Goal: Task Accomplishment & Management: Complete application form

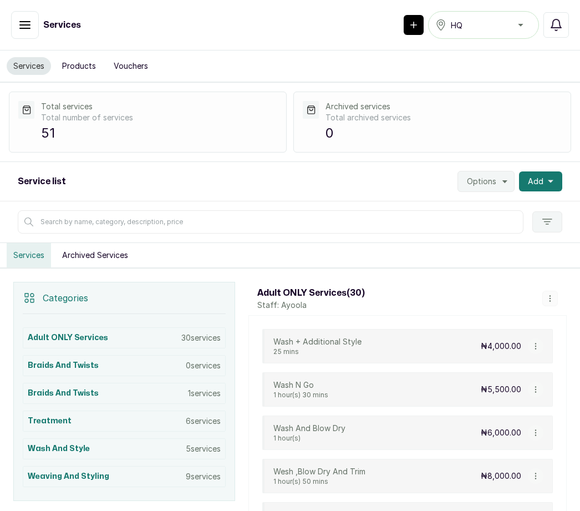
click at [558, 181] on button "Add" at bounding box center [540, 181] width 43 height 20
click at [510, 205] on span "Add Service" at bounding box center [500, 211] width 106 height 13
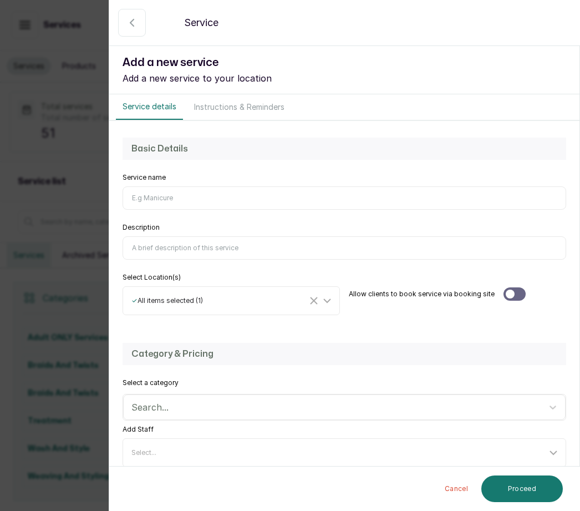
click at [151, 202] on input "Service name" at bounding box center [345, 197] width 444 height 23
click at [188, 198] on input "Pigtails with afro eztensions" at bounding box center [345, 197] width 444 height 23
click at [206, 197] on input "Pigtails with afro eztensions" at bounding box center [345, 197] width 444 height 23
click at [195, 199] on input "Pigtails with afro eztensions" at bounding box center [345, 197] width 444 height 23
type input "Pigtails with afro extensions"
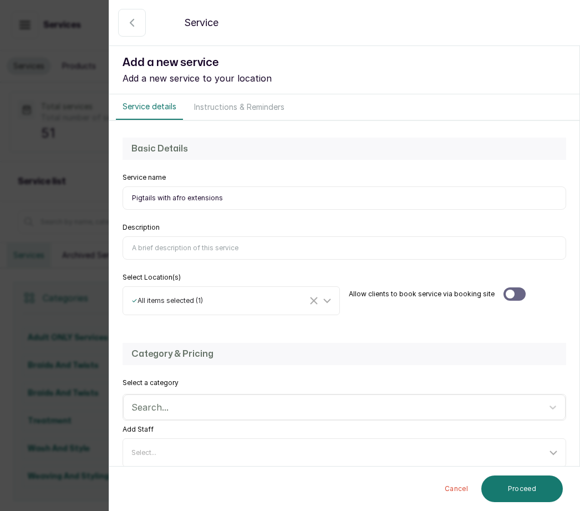
click at [160, 243] on input "Description" at bounding box center [345, 247] width 444 height 23
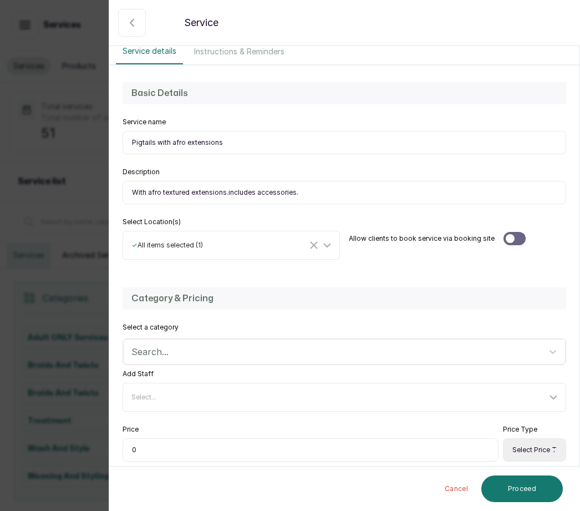
type input "With afro textured extensions.includes accessories."
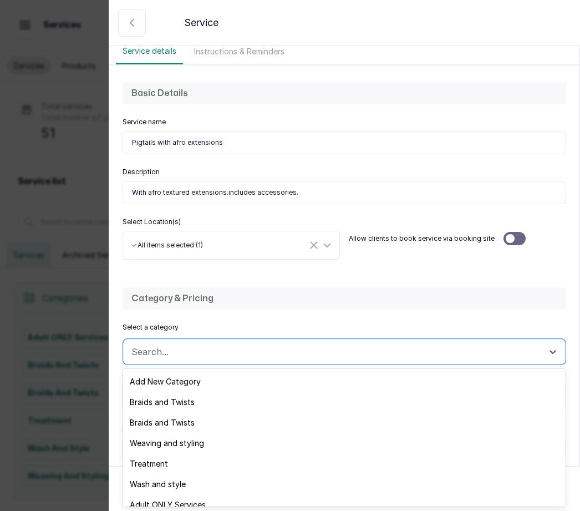
click at [197, 379] on div "Add New Category" at bounding box center [344, 381] width 443 height 21
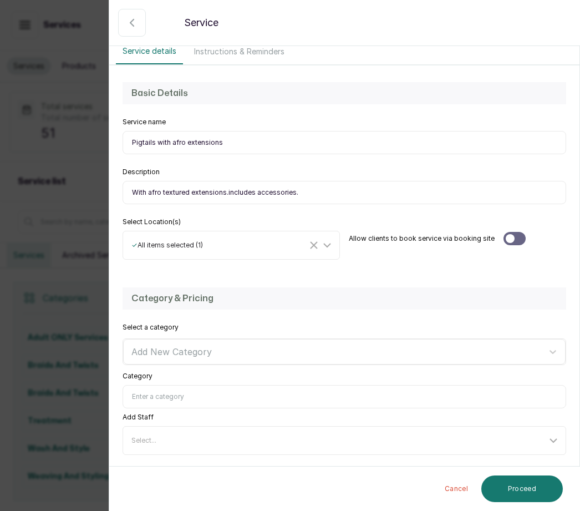
click at [159, 396] on input "Category" at bounding box center [345, 396] width 444 height 23
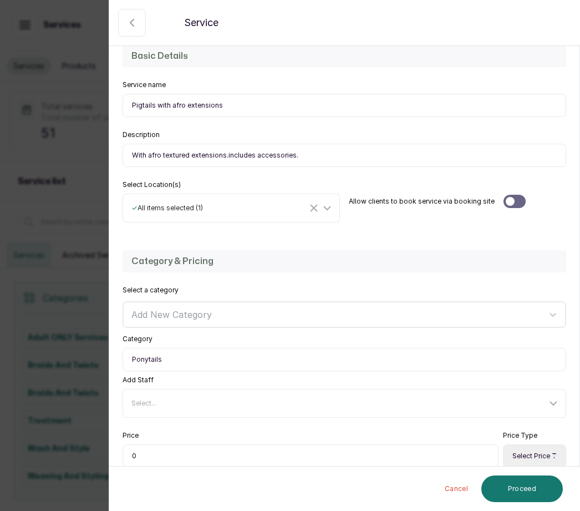
scroll to position [98, 0]
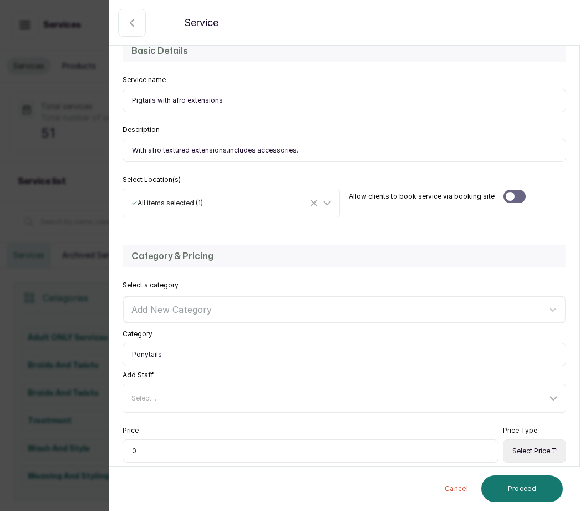
type input "Ponytails"
click at [148, 446] on input "0" at bounding box center [311, 450] width 376 height 23
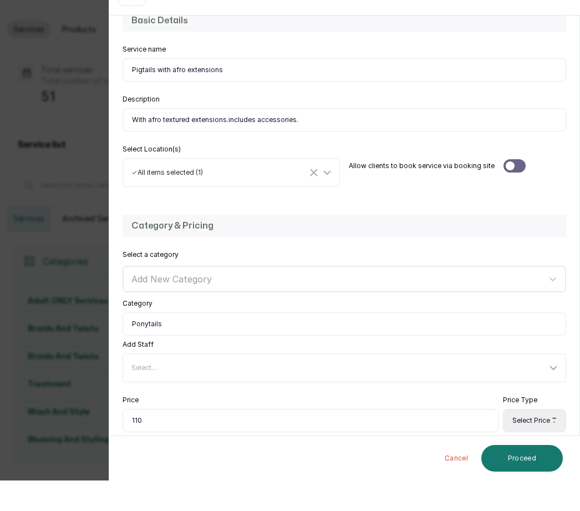
click at [147, 439] on input "110" at bounding box center [311, 450] width 376 height 23
type input "1"
type input "011,000"
click at [543, 439] on select "Select Price Type Fixed From" at bounding box center [534, 450] width 63 height 23
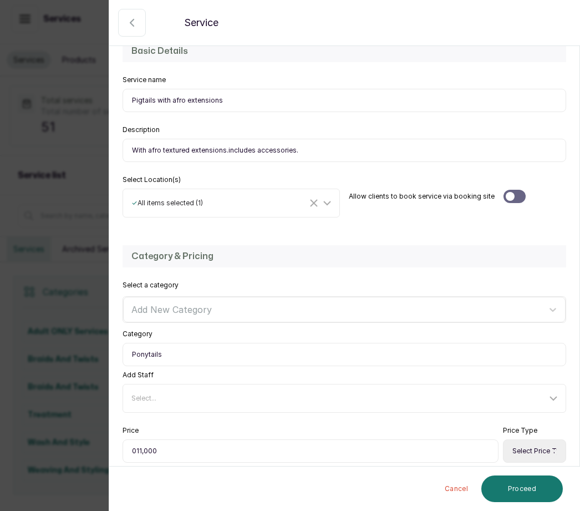
select select "starting_at"
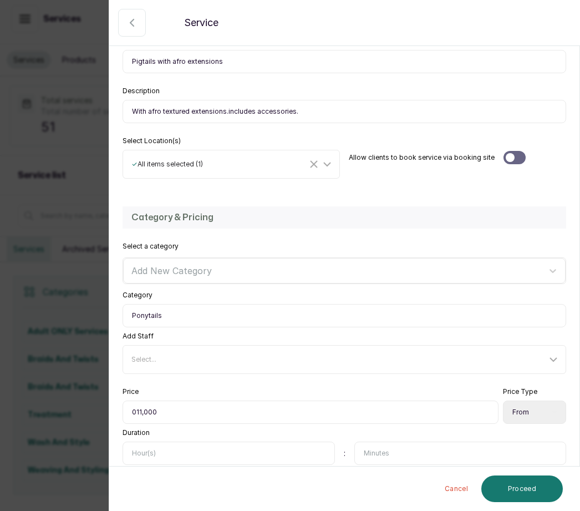
scroll to position [136, 0]
click at [158, 454] on input "text" at bounding box center [229, 452] width 212 height 23
type input "1"
click at [382, 449] on input "text" at bounding box center [460, 452] width 212 height 23
type input "30"
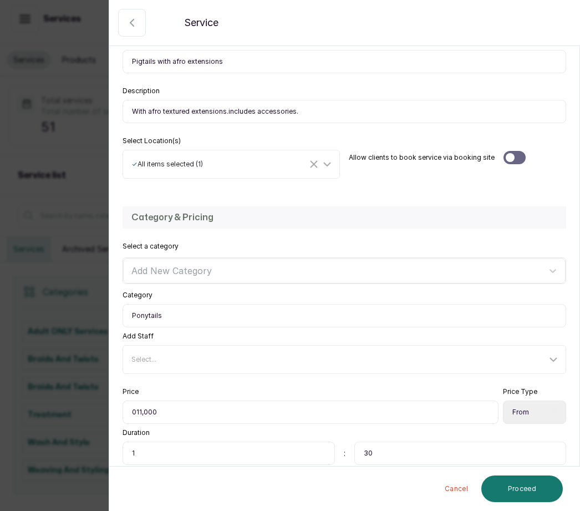
click at [535, 479] on button "Proceed" at bounding box center [522, 488] width 82 height 27
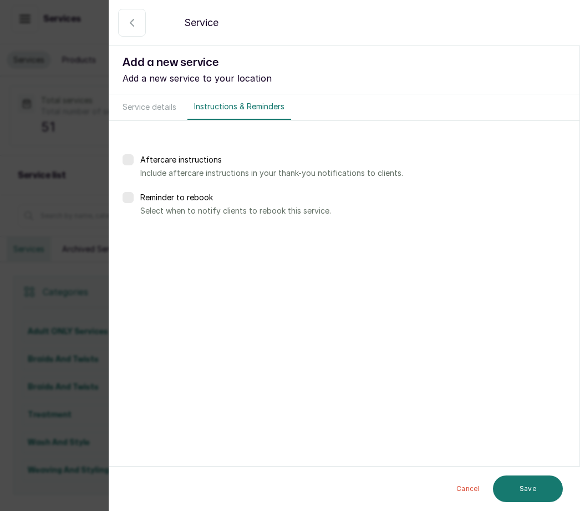
scroll to position [0, 0]
click at [530, 481] on button "Save" at bounding box center [528, 488] width 70 height 27
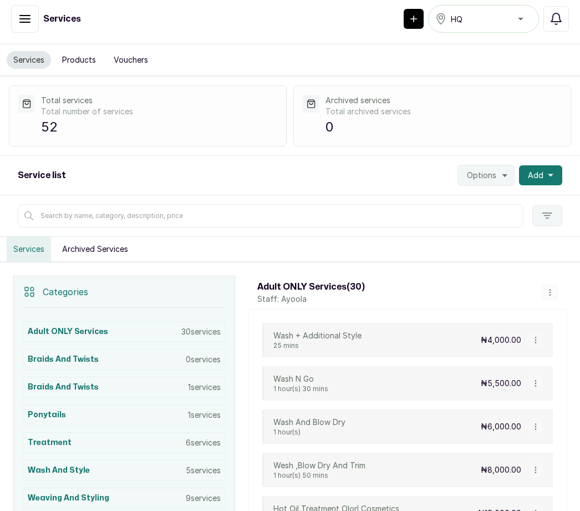
click at [535, 170] on span "Add" at bounding box center [536, 175] width 16 height 11
click at [545, 165] on button "Add" at bounding box center [540, 175] width 43 height 20
click at [500, 199] on span "Add Service" at bounding box center [500, 205] width 106 height 13
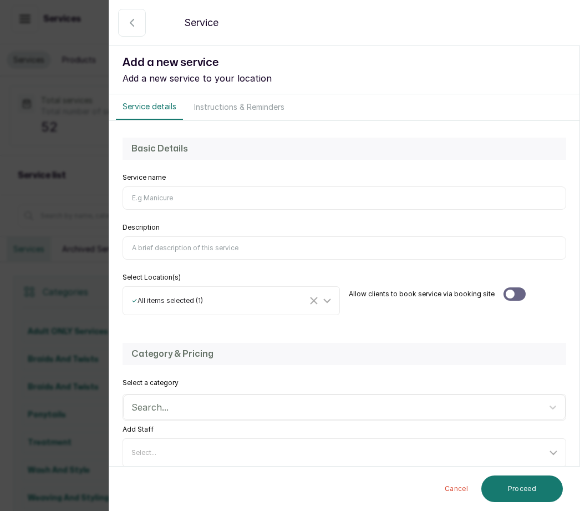
click at [144, 194] on input "Service name" at bounding box center [345, 197] width 444 height 23
type input "Ponytil -natural hair"
click at [161, 247] on input "Description" at bounding box center [345, 247] width 444 height 23
type input "Without extensions.includes accessories"
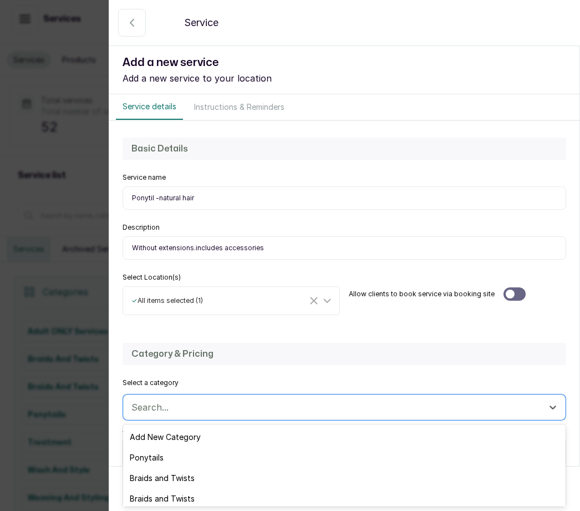
click at [179, 451] on div "Ponytails" at bounding box center [344, 457] width 443 height 21
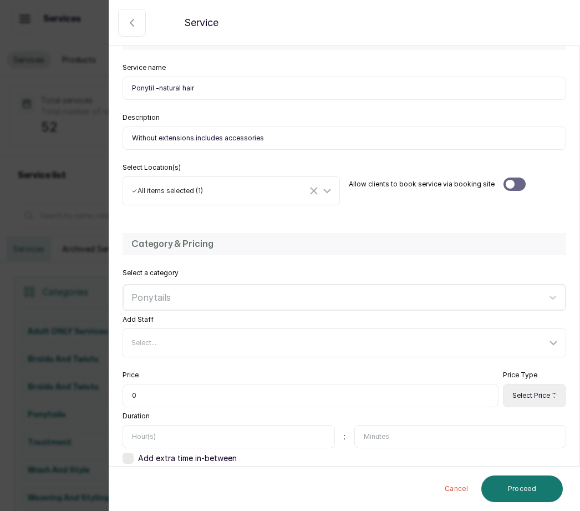
scroll to position [109, 0]
click at [162, 397] on input "0" at bounding box center [311, 396] width 376 height 23
type input "06,500"
click at [530, 394] on select "Select Price Type Fixed From" at bounding box center [534, 396] width 63 height 23
select select "starting_at"
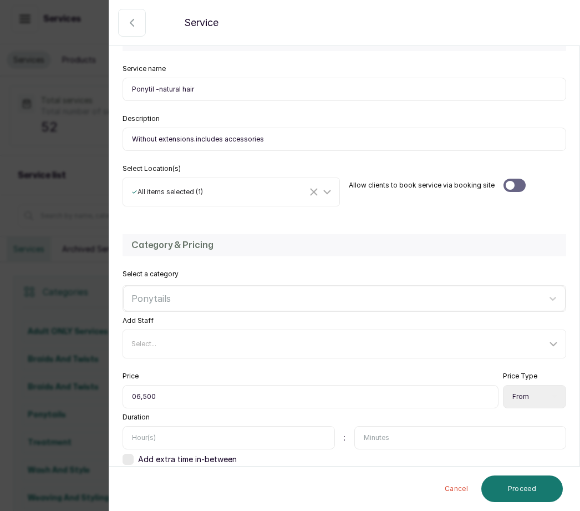
scroll to position [37, 0]
click at [161, 426] on input "text" at bounding box center [229, 437] width 212 height 23
type input "1"
click at [529, 487] on button "Proceed" at bounding box center [522, 488] width 82 height 27
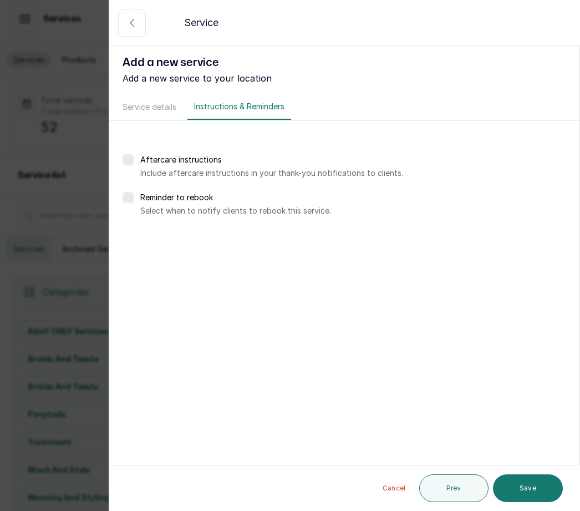
scroll to position [0, 0]
click at [544, 484] on button "Save" at bounding box center [528, 488] width 70 height 28
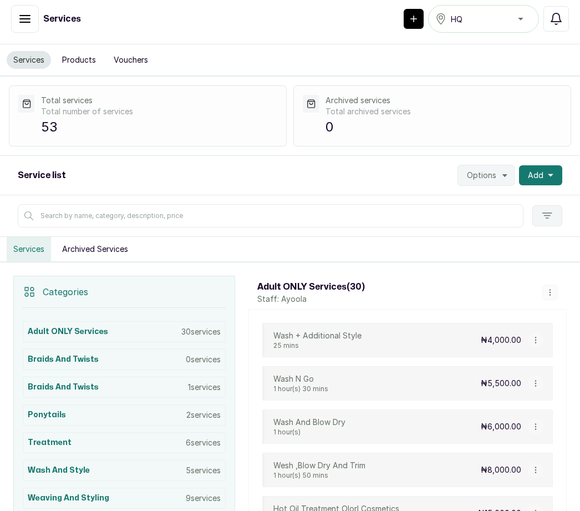
click at [541, 170] on span "Add" at bounding box center [536, 175] width 16 height 11
click at [501, 199] on span "Add Service" at bounding box center [500, 205] width 106 height 13
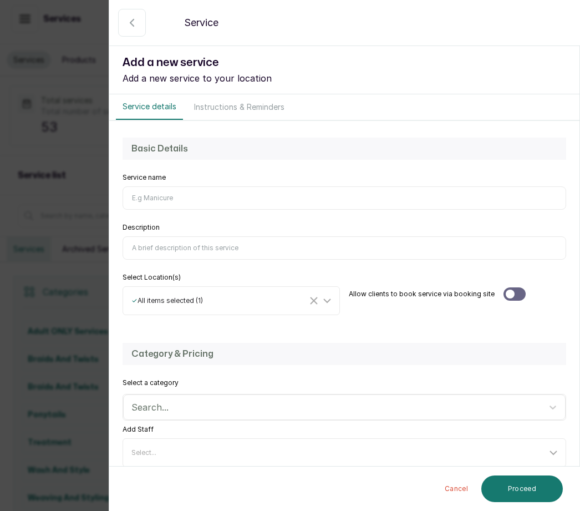
click at [158, 201] on input "Service name" at bounding box center [345, 197] width 444 height 23
type input "Ponytail with extension."
click at [154, 250] on input "Description" at bounding box center [345, 247] width 444 height 23
type input "Accessories included at an additional charge"
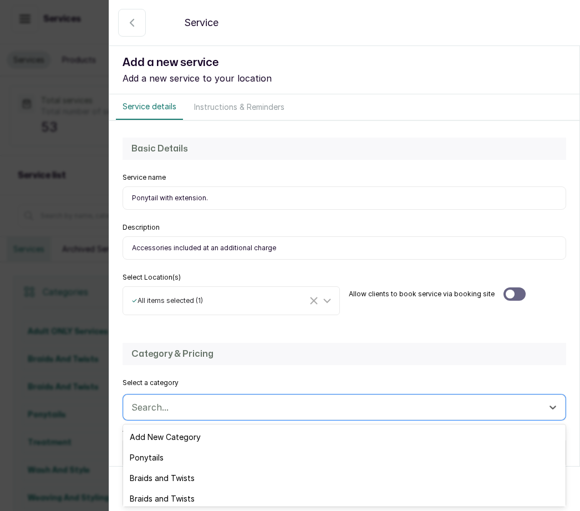
click at [177, 450] on div "Ponytails" at bounding box center [344, 457] width 443 height 21
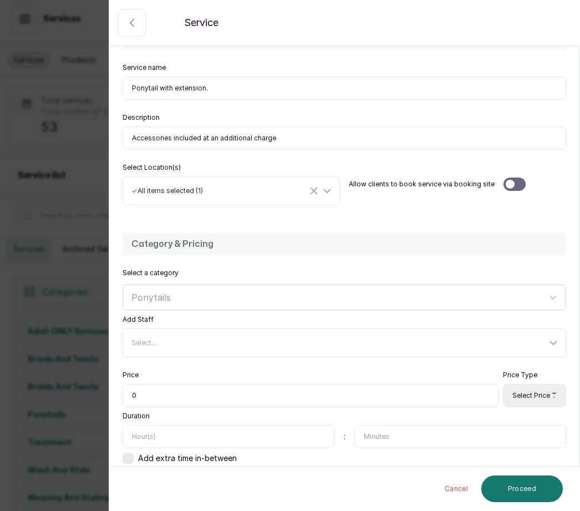
scroll to position [109, 0]
click at [151, 393] on input "0" at bounding box center [311, 396] width 376 height 23
type input "010,000"
click at [534, 397] on select "Select Price Type Fixed From" at bounding box center [534, 396] width 63 height 23
select select "starting_at"
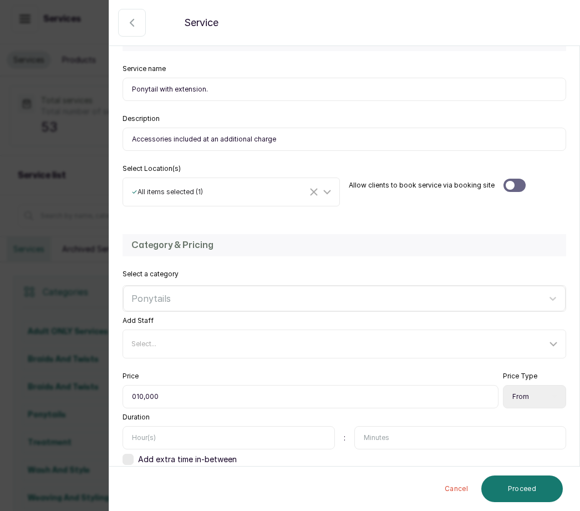
click at [159, 436] on input "text" at bounding box center [229, 437] width 212 height 23
type input "1"
click at [388, 441] on input "text" at bounding box center [460, 437] width 212 height 23
type input "30"
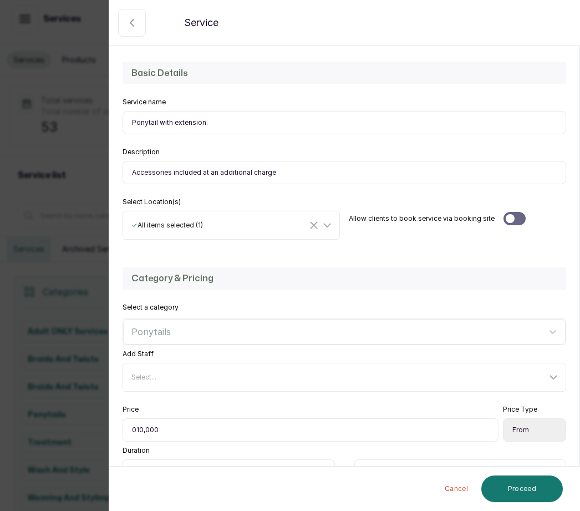
scroll to position [77, 0]
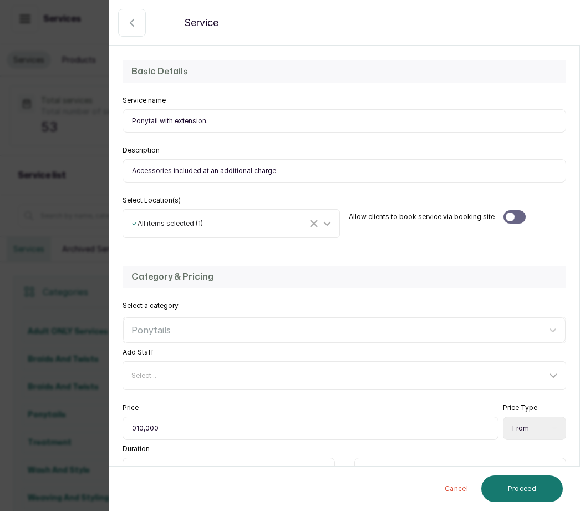
click at [532, 484] on button "Proceed" at bounding box center [522, 488] width 82 height 27
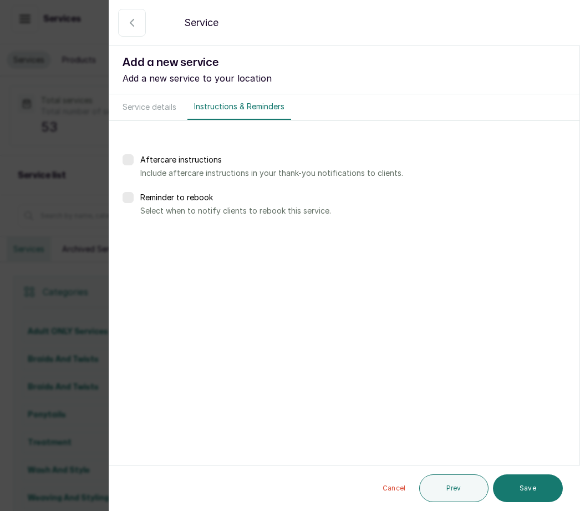
scroll to position [0, 0]
click at [530, 481] on button "Save" at bounding box center [528, 488] width 70 height 28
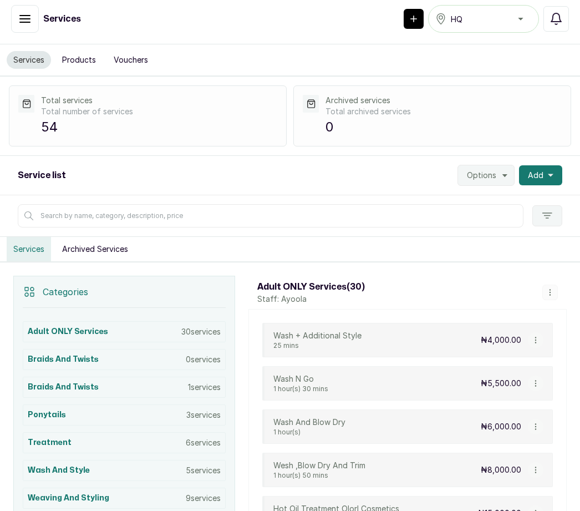
click at [549, 165] on button "Add" at bounding box center [540, 175] width 43 height 20
click at [507, 199] on span "Add Service" at bounding box center [500, 205] width 106 height 13
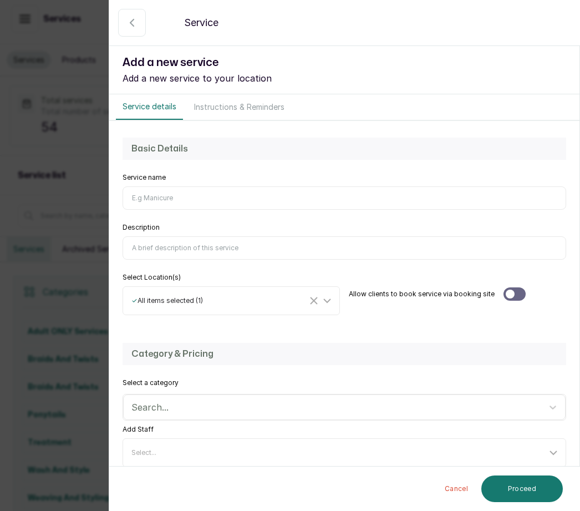
click at [158, 202] on input "Service name" at bounding box center [345, 197] width 444 height 23
type input "Stitching"
click at [152, 247] on input "Description" at bounding box center [345, 247] width 444 height 23
type input "10 braids or less. This price does not include the hair extensions"
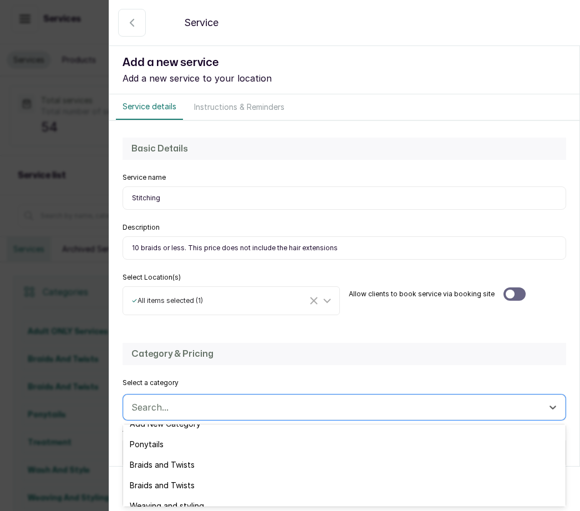
scroll to position [15, 0]
click at [197, 459] on div "Braids and Twists" at bounding box center [344, 463] width 443 height 21
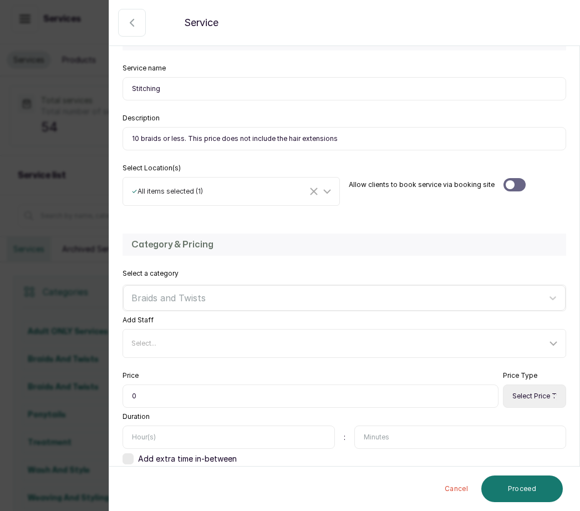
scroll to position [109, 0]
click at [155, 394] on input "0" at bounding box center [311, 396] width 376 height 23
type input "015,000"
click at [532, 394] on select "Select Price Type Fixed From" at bounding box center [534, 396] width 63 height 23
select select "fixed"
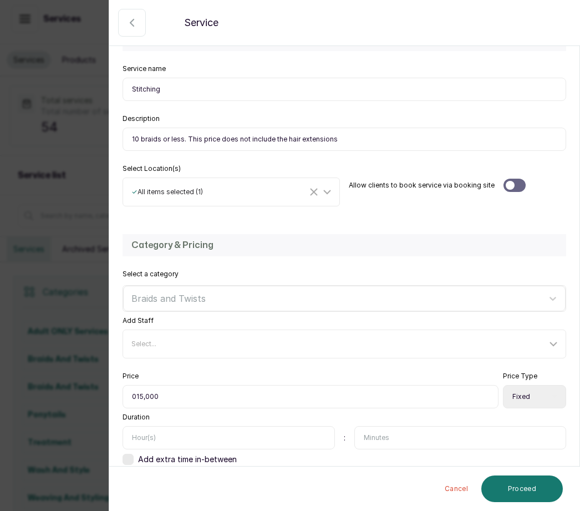
scroll to position [37, 0]
click at [167, 426] on input "text" at bounding box center [229, 437] width 212 height 23
type input "2"
click at [402, 426] on input "text" at bounding box center [460, 437] width 212 height 23
type input "30"
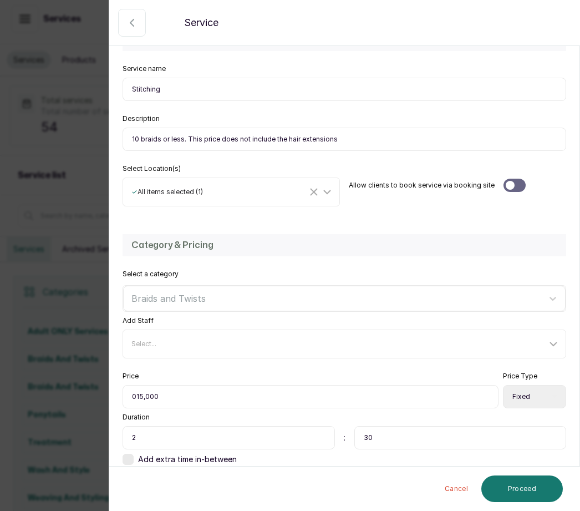
click at [526, 483] on button "Proceed" at bounding box center [522, 488] width 82 height 27
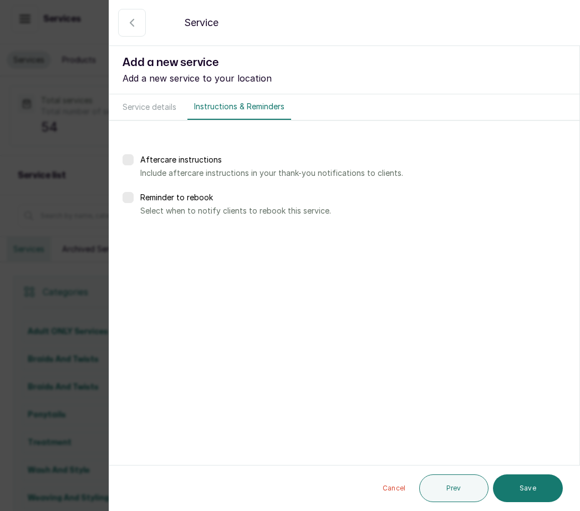
scroll to position [0, 0]
click at [538, 488] on button "Save" at bounding box center [528, 488] width 70 height 28
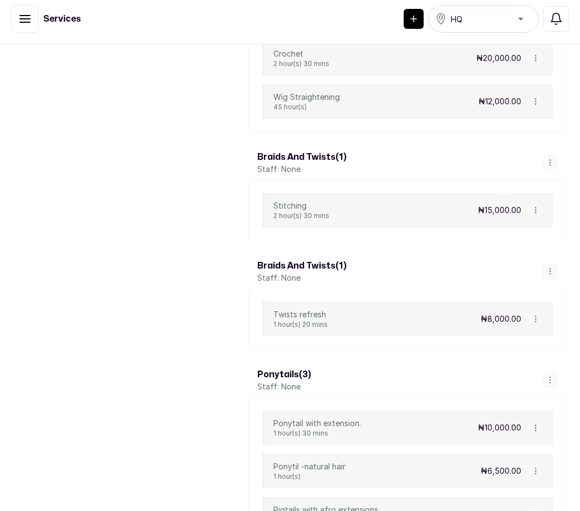
scroll to position [1486, 0]
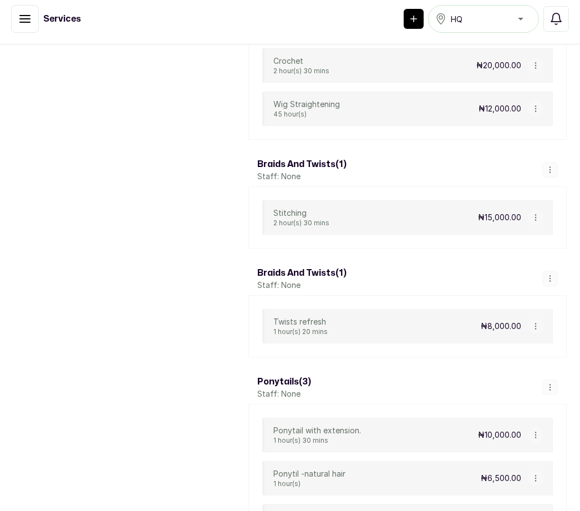
click at [556, 162] on button "button" at bounding box center [550, 170] width 16 height 16
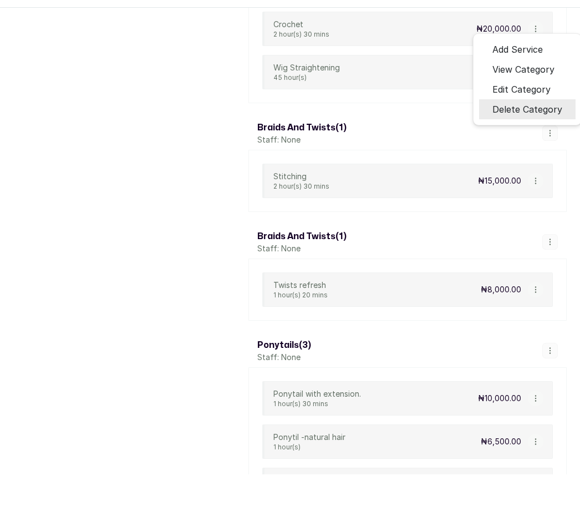
click at [565, 100] on li "Delete Category" at bounding box center [527, 109] width 97 height 20
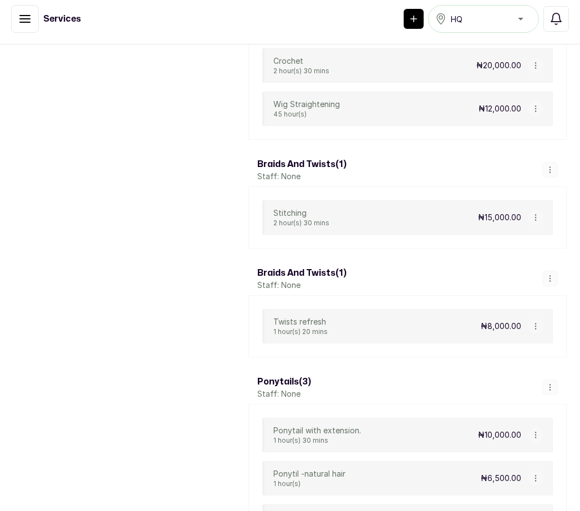
click at [552, 162] on button "button" at bounding box center [550, 170] width 16 height 16
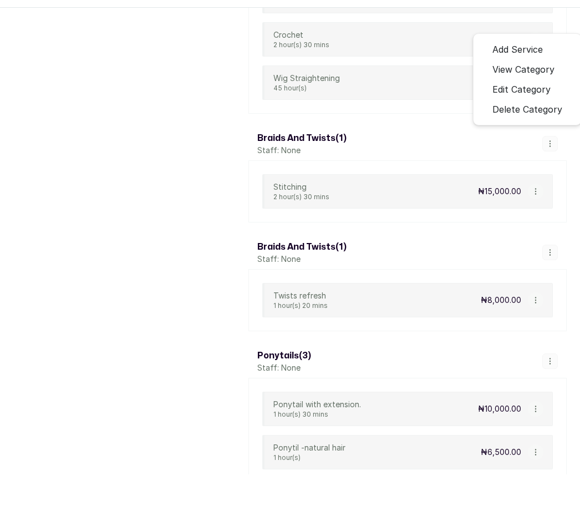
scroll to position [1481, 0]
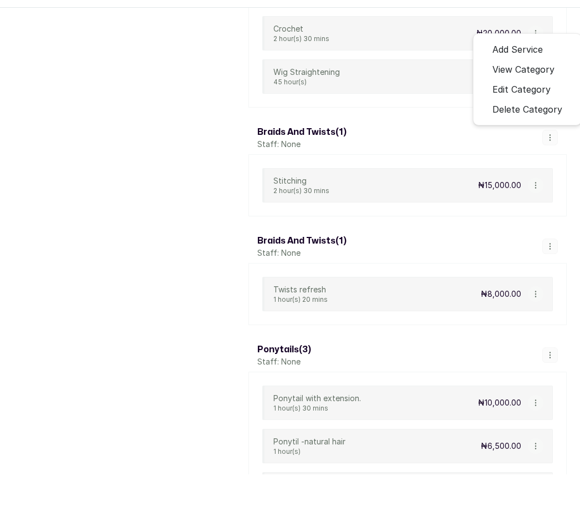
click at [566, 87] on li "Edit Category" at bounding box center [527, 89] width 97 height 20
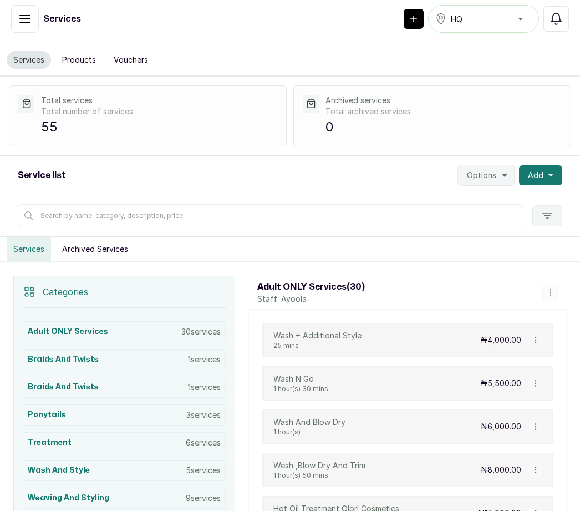
scroll to position [0, 0]
click at [537, 170] on span "Add" at bounding box center [536, 175] width 16 height 11
click at [508, 199] on span "Add Service" at bounding box center [500, 205] width 106 height 13
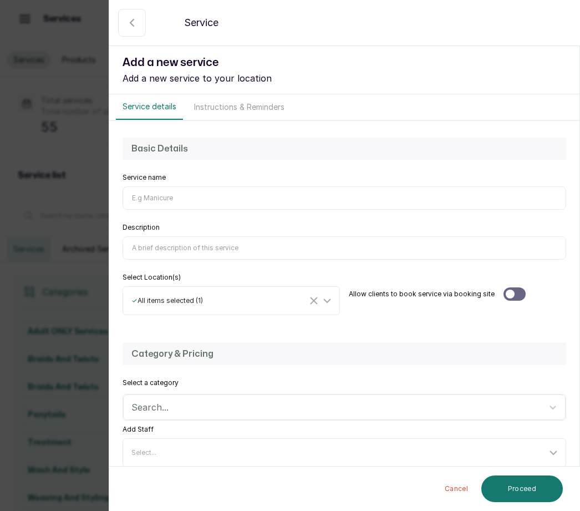
click at [155, 191] on input "Service name" at bounding box center [345, 197] width 444 height 23
type input "Hair Braiding"
click at [168, 240] on input "Description" at bounding box center [345, 247] width 444 height 23
type input "E"
type input "R"
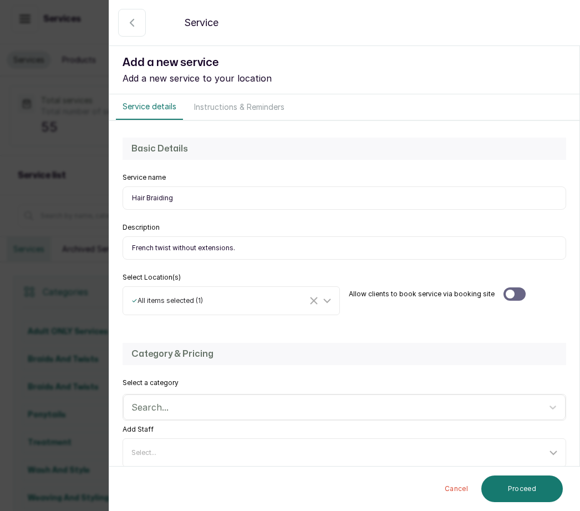
type input "French twist without extensions."
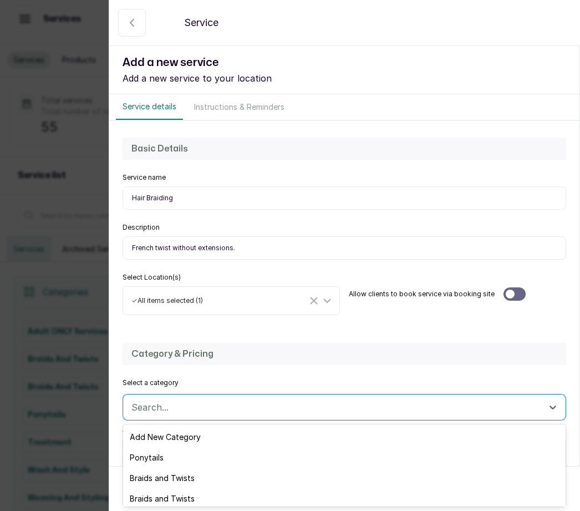
click at [204, 473] on div "Braids and Twists" at bounding box center [344, 478] width 443 height 21
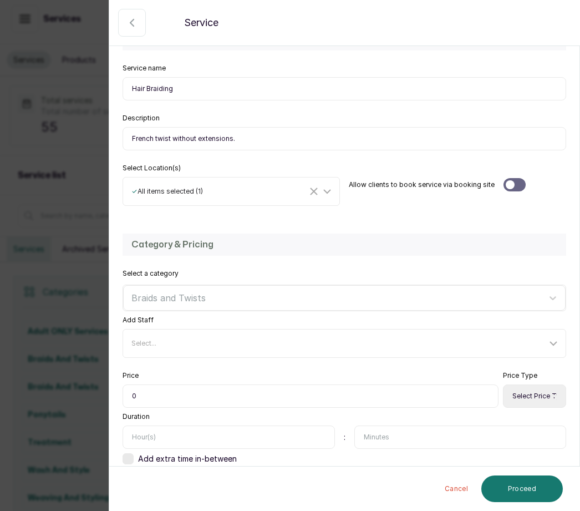
scroll to position [109, 0]
click at [151, 390] on input "0" at bounding box center [311, 396] width 376 height 23
click at [162, 393] on input "0" at bounding box center [311, 396] width 376 height 23
type input "08,700"
click at [532, 390] on select "Select Price Type Fixed From" at bounding box center [534, 396] width 63 height 23
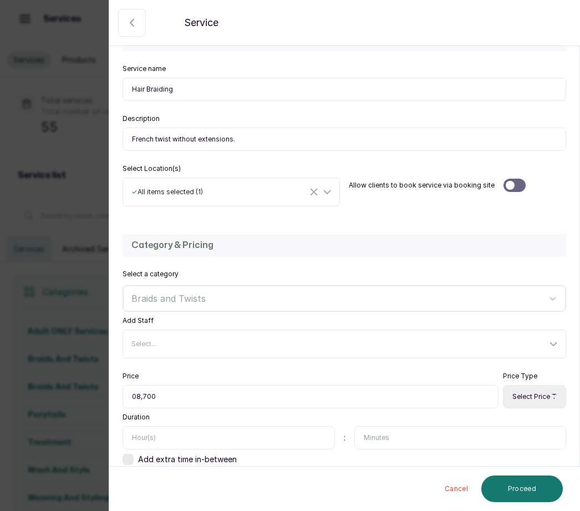
select select "fixed"
click at [168, 434] on input "text" at bounding box center [229, 437] width 212 height 23
type input "1"
click at [384, 439] on input "text" at bounding box center [460, 437] width 212 height 23
type input "15"
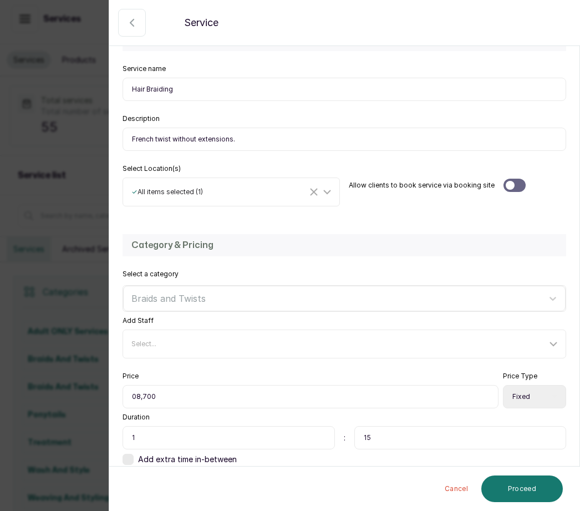
click at [175, 83] on input "Hair Braiding" at bounding box center [345, 89] width 444 height 23
click at [199, 79] on input "Hair Braiding" at bounding box center [345, 89] width 444 height 23
click at [191, 94] on input "Hair Braiding" at bounding box center [345, 89] width 444 height 23
type input "H"
type input "French twist -natural hair"
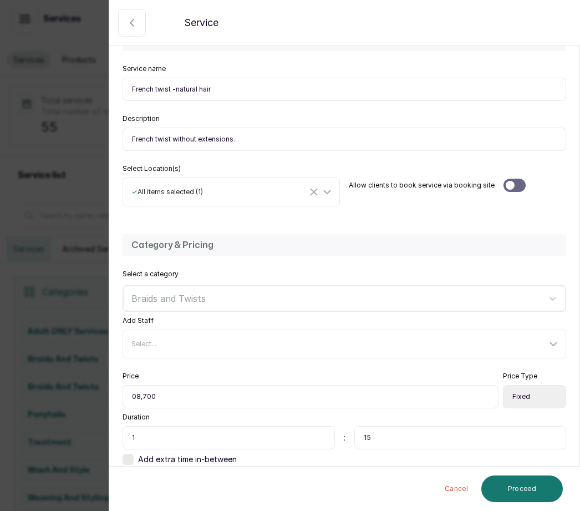
click at [532, 481] on button "Proceed" at bounding box center [522, 488] width 82 height 27
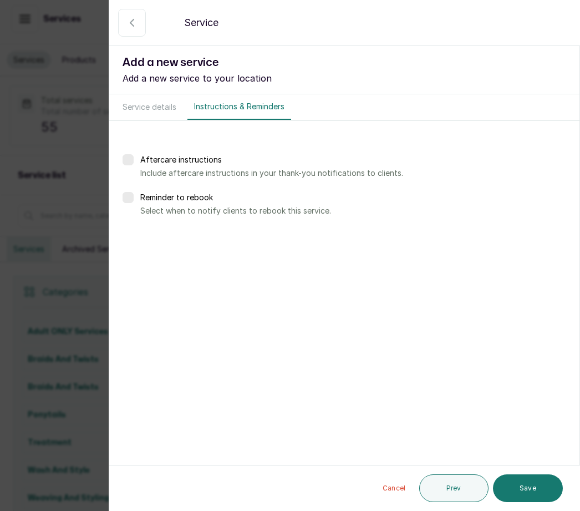
scroll to position [0, 0]
click at [536, 479] on button "Save" at bounding box center [528, 488] width 70 height 28
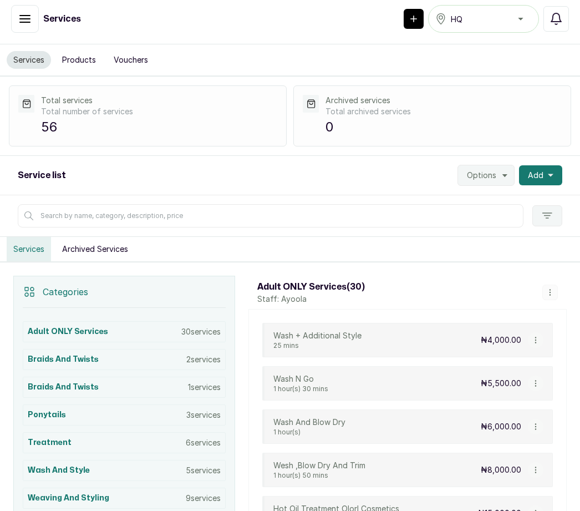
click at [546, 165] on button "Add" at bounding box center [540, 175] width 43 height 20
click at [506, 199] on span "Add Service" at bounding box center [500, 205] width 106 height 13
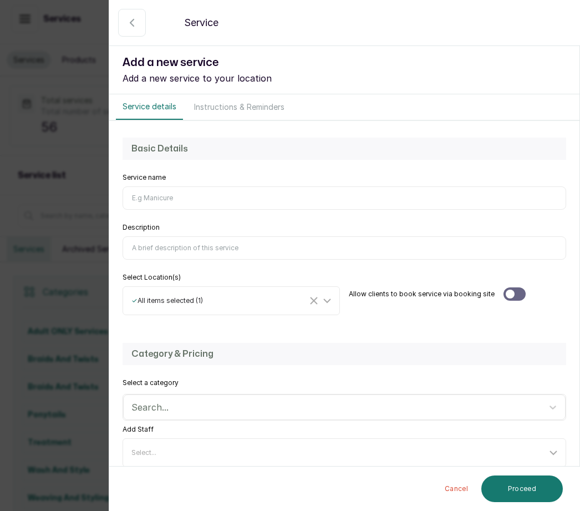
click at [143, 191] on input "Service name" at bounding box center [345, 197] width 444 height 23
type input "French twist- extensions"
click at [156, 237] on input "Description" at bounding box center [345, 247] width 444 height 23
type input "This price does not include hair extensions."
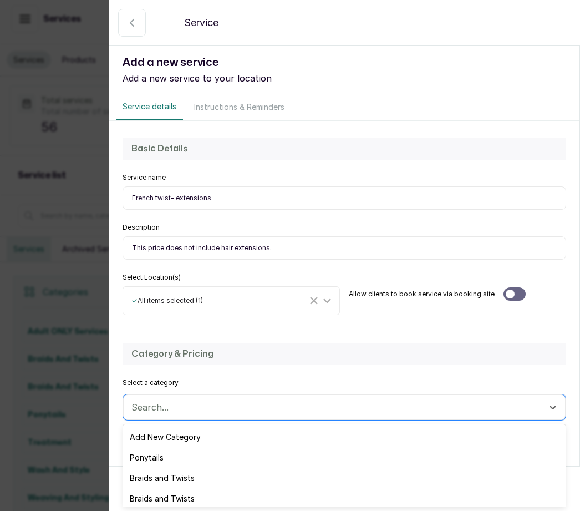
click at [197, 469] on div "Braids and Twists" at bounding box center [344, 478] width 443 height 21
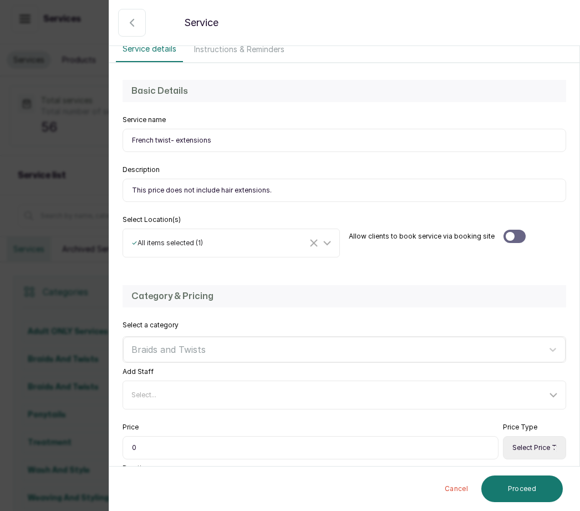
scroll to position [59, 0]
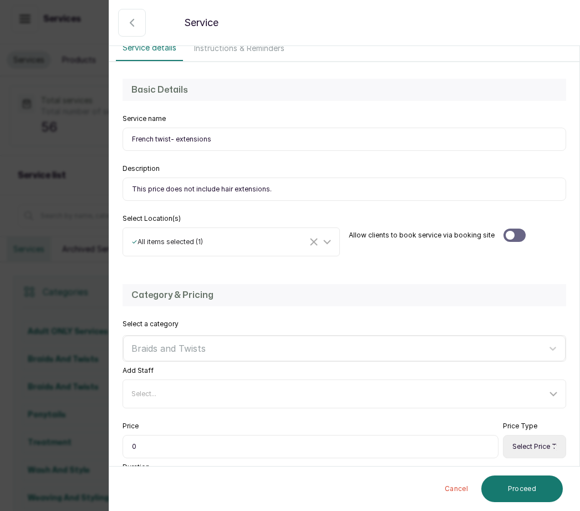
click at [158, 438] on input "0" at bounding box center [311, 446] width 376 height 23
click at [151, 449] on input "0" at bounding box center [311, 446] width 376 height 23
type input "010,000"
click at [548, 444] on select "Select Price Type Fixed From" at bounding box center [534, 446] width 63 height 23
select select "fixed"
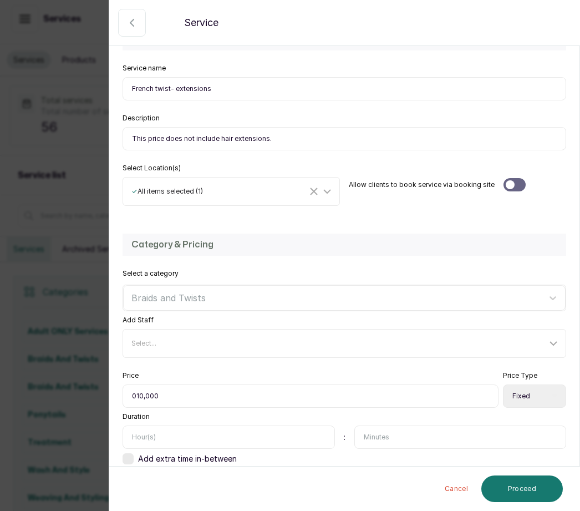
scroll to position [109, 0]
click at [156, 434] on input "text" at bounding box center [229, 437] width 212 height 23
type input "1"
click at [395, 431] on input "text" at bounding box center [460, 437] width 212 height 23
type input "30"
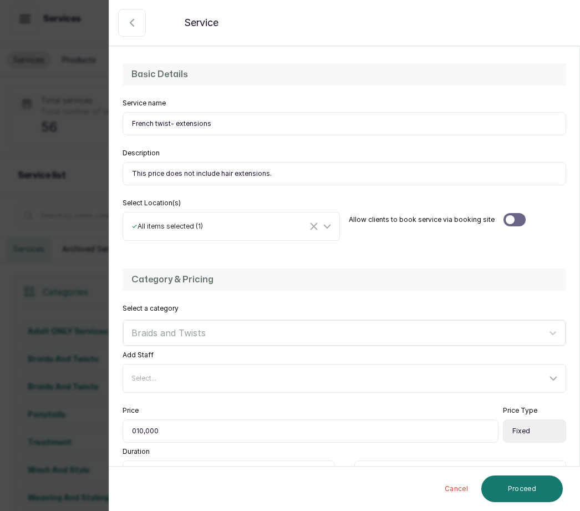
scroll to position [74, 0]
click at [534, 487] on button "Proceed" at bounding box center [522, 488] width 82 height 27
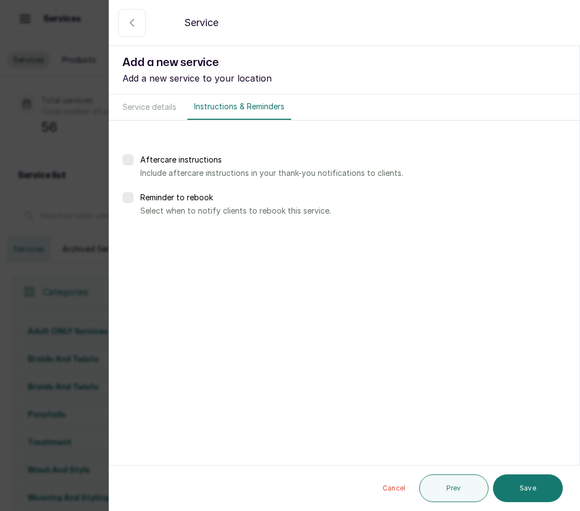
scroll to position [0, 0]
click at [529, 486] on button "Save" at bounding box center [528, 488] width 70 height 28
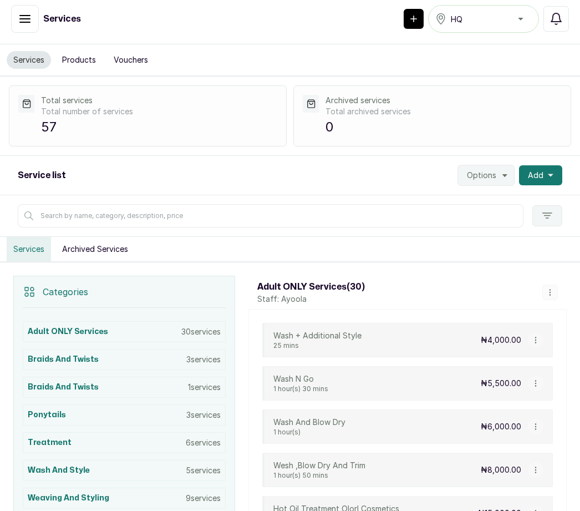
click at [546, 165] on button "Add" at bounding box center [540, 175] width 43 height 20
click at [497, 199] on span "Add Service" at bounding box center [500, 205] width 106 height 13
